Goal: Information Seeking & Learning: Learn about a topic

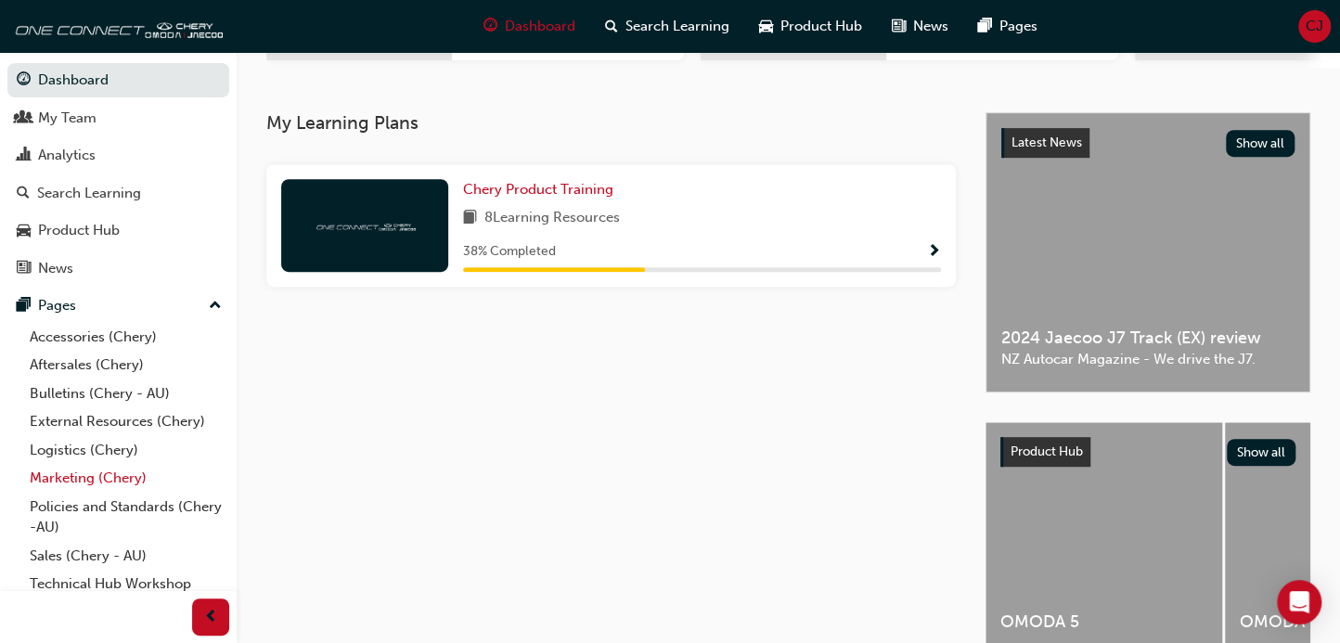
scroll to position [86, 0]
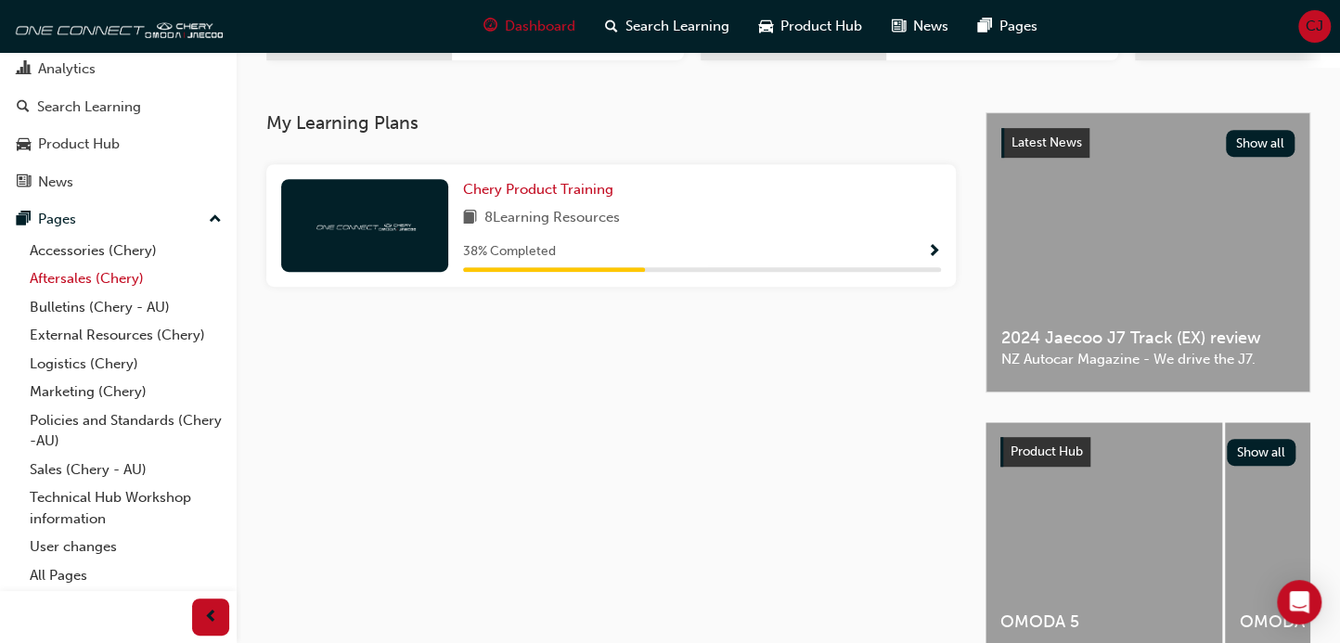
click at [82, 274] on link "Aftersales (Chery)" at bounding box center [125, 278] width 207 height 29
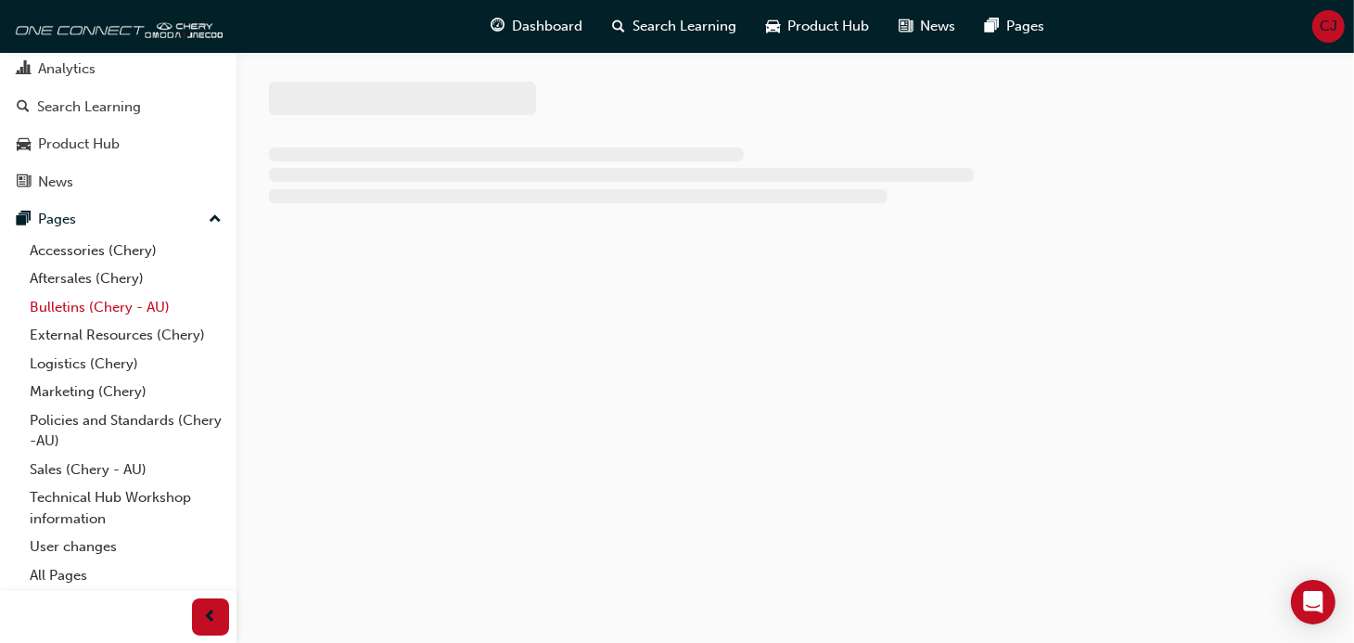
click at [132, 301] on link "Bulletins (Chery - AU)" at bounding box center [125, 307] width 207 height 29
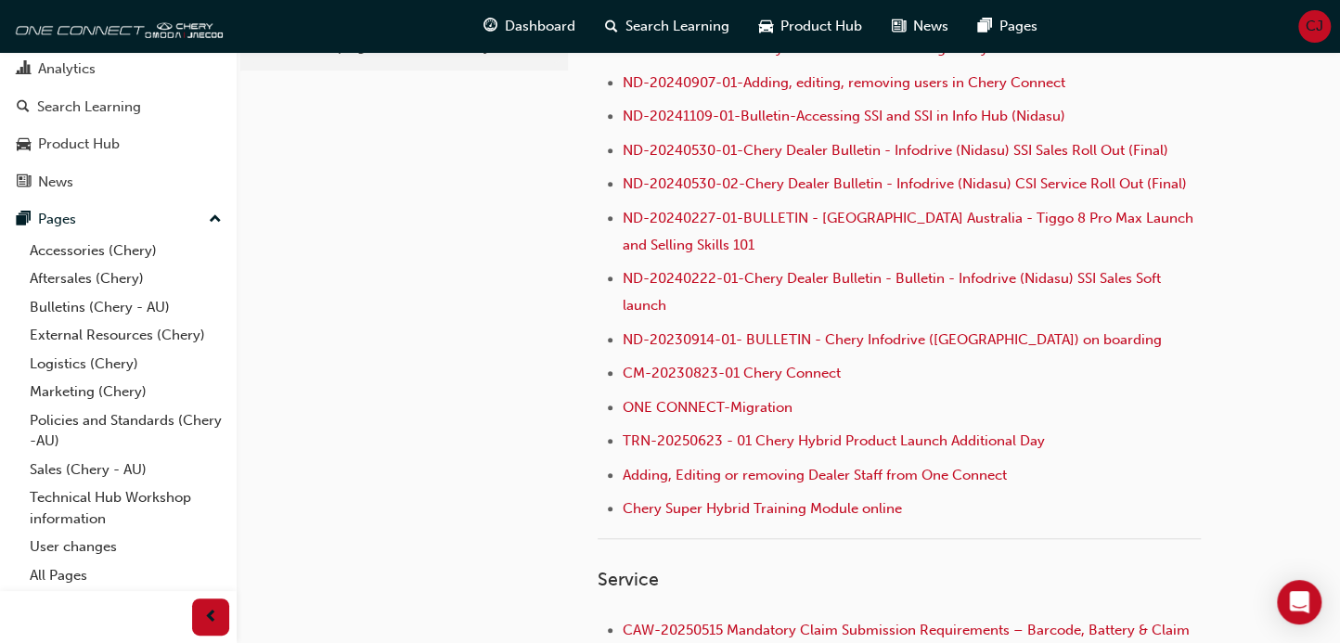
scroll to position [824, 0]
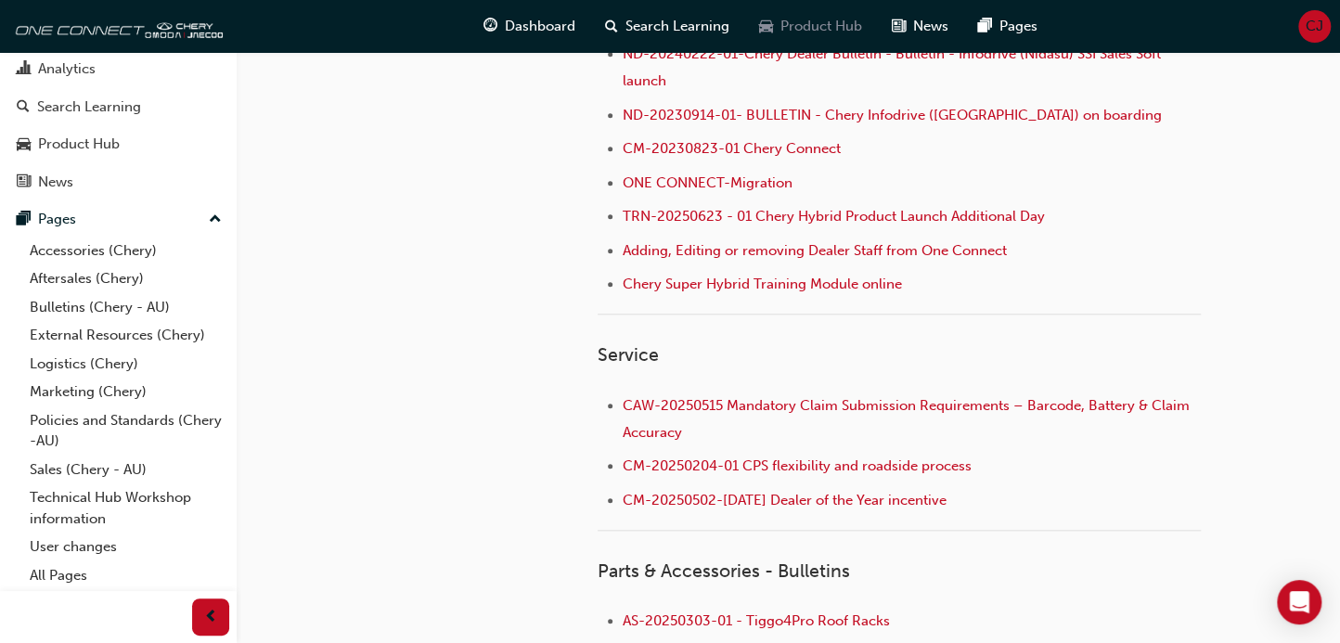
click at [787, 28] on span "Product Hub" at bounding box center [821, 26] width 82 height 21
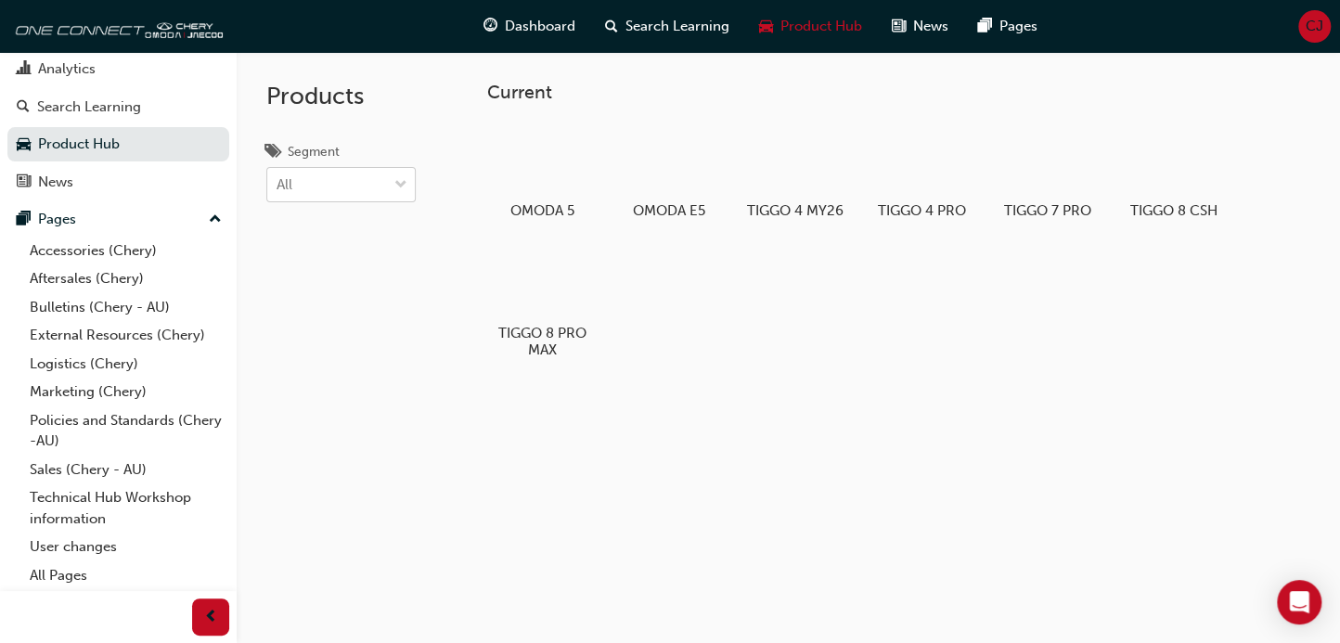
click at [383, 173] on div "All" at bounding box center [327, 185] width 120 height 32
click at [278, 176] on input "Segment All" at bounding box center [277, 184] width 2 height 16
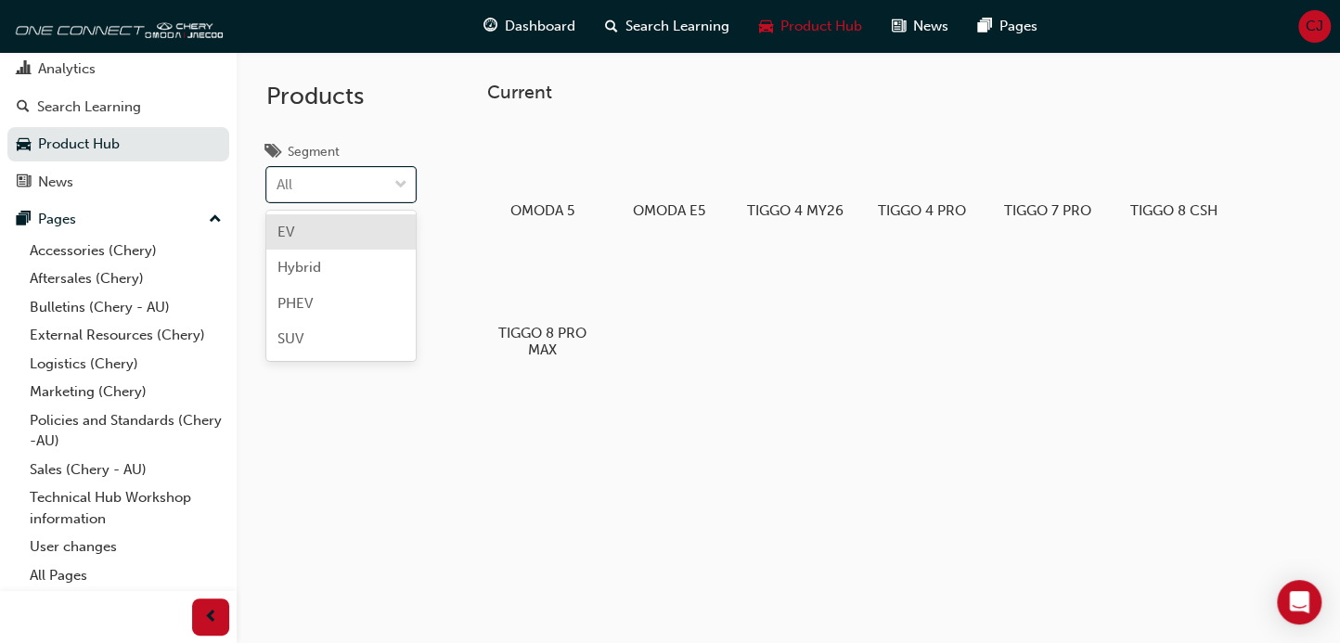
click at [368, 163] on label "Segment option EV focused, 1 of 4. 4 results available. Use Up and Down to choo…" at bounding box center [340, 172] width 149 height 62
click at [278, 176] on input "Segment option EV focused, 1 of 4. 4 results available. Use Up and Down to choo…" at bounding box center [277, 184] width 2 height 16
click at [567, 309] on div at bounding box center [542, 281] width 103 height 74
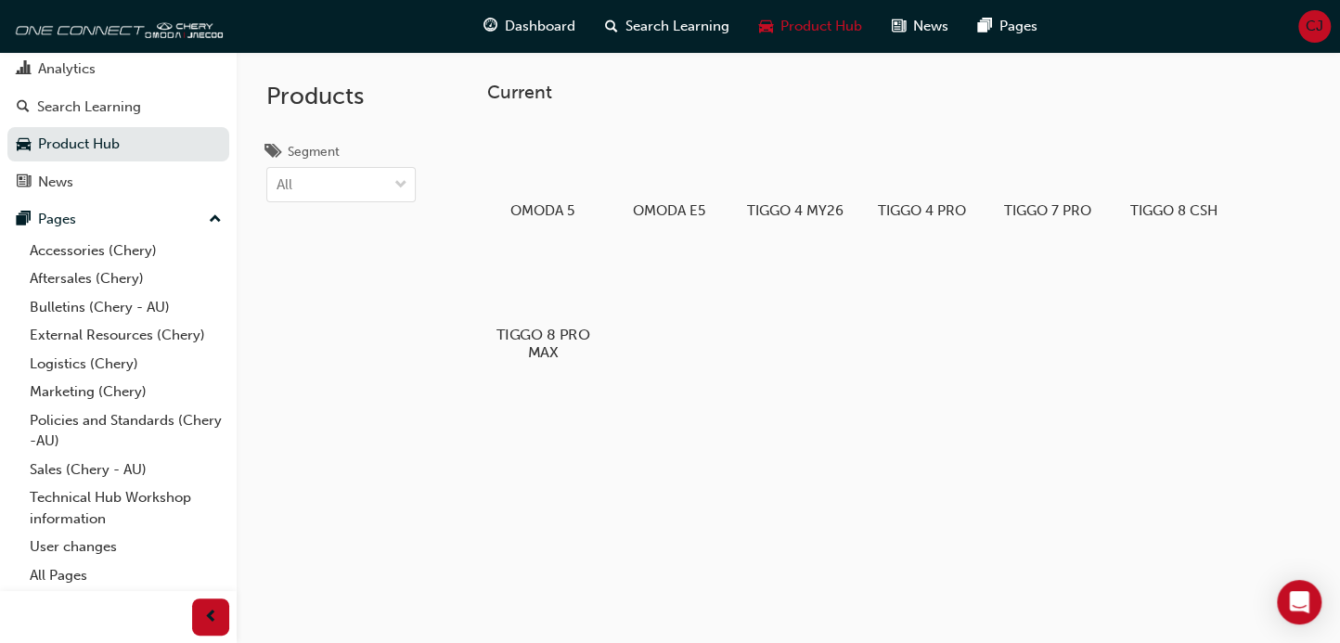
click at [577, 318] on div "TIGGO 8 PRO MAX" at bounding box center [542, 303] width 118 height 132
click at [1122, 47] on div "Dashboard Search Learning Product Hub News Pages CJ" at bounding box center [670, 26] width 1340 height 53
